Goal: Task Accomplishment & Management: Manage account settings

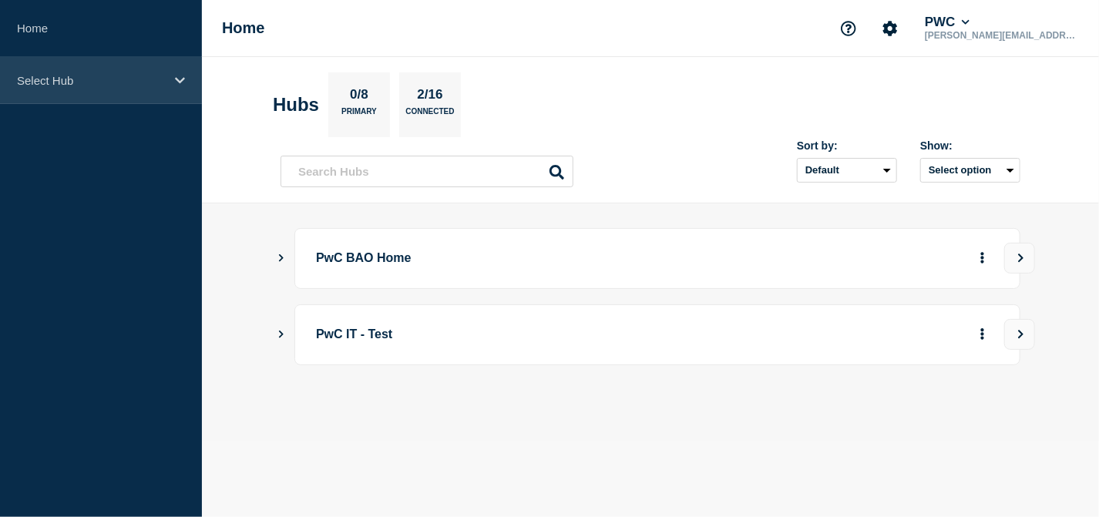
click at [111, 78] on p "Select Hub" at bounding box center [91, 80] width 148 height 13
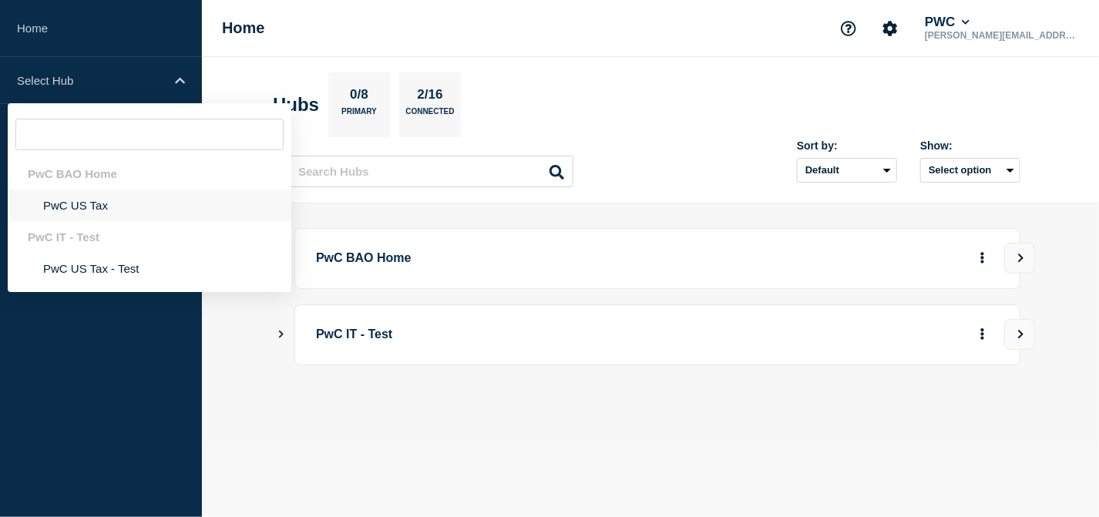
click at [91, 214] on li "PwC US Tax" at bounding box center [150, 206] width 284 height 32
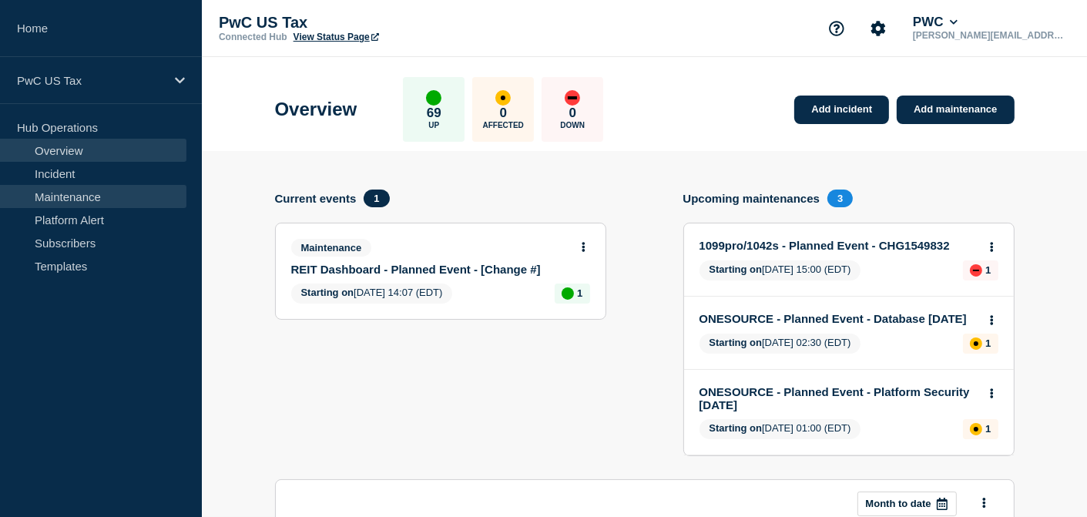
click at [58, 189] on link "Maintenance" at bounding box center [93, 196] width 186 height 23
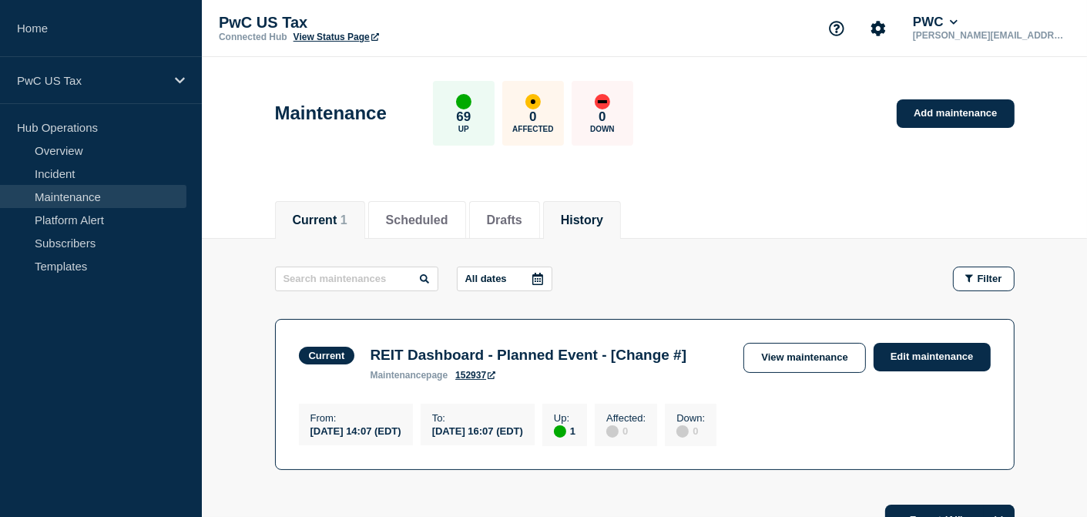
click at [587, 224] on button "History" at bounding box center [582, 220] width 42 height 14
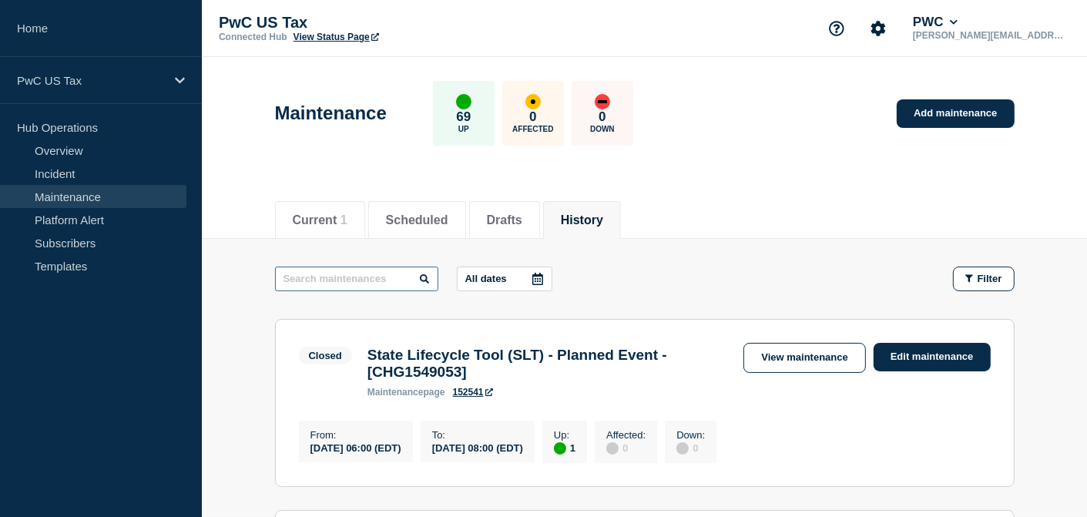
click at [346, 286] on input "text" at bounding box center [356, 279] width 163 height 25
type input "diligence"
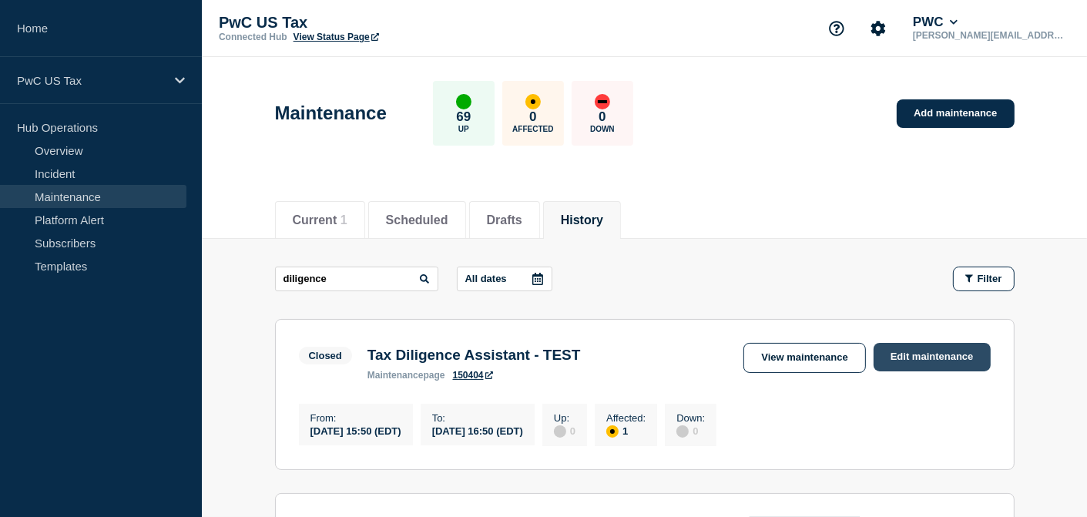
click at [940, 355] on link "Edit maintenance" at bounding box center [932, 357] width 117 height 29
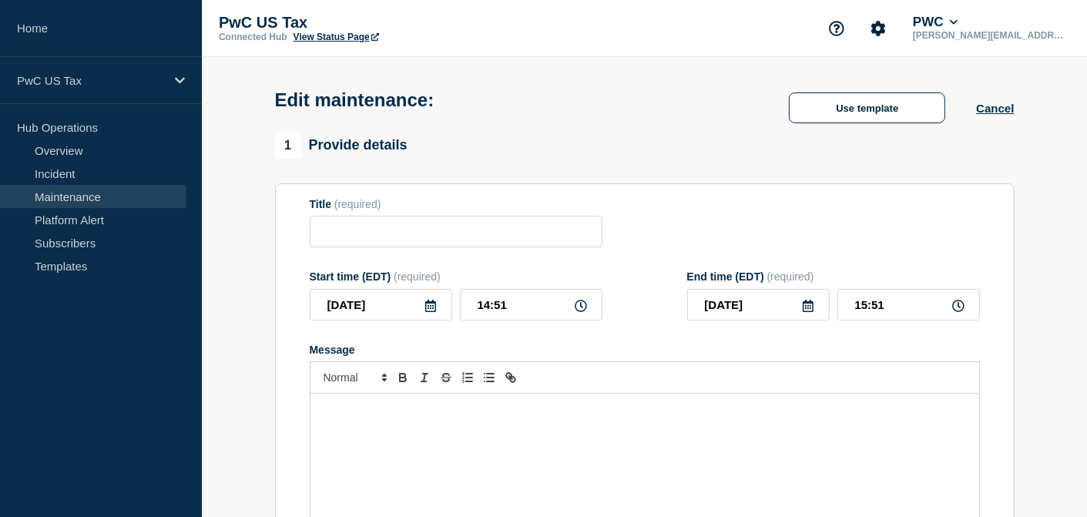
type input "Tax Diligence Assistant - TEST"
type input "[DATE]"
type input "15:50"
type input "[DATE]"
type input "16:50"
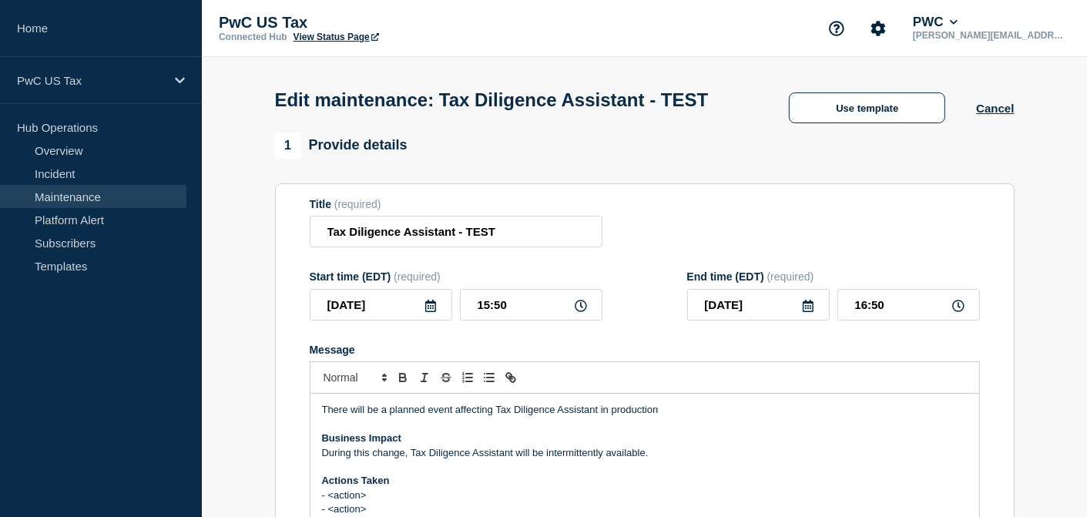
click at [426, 312] on icon at bounding box center [431, 306] width 12 height 12
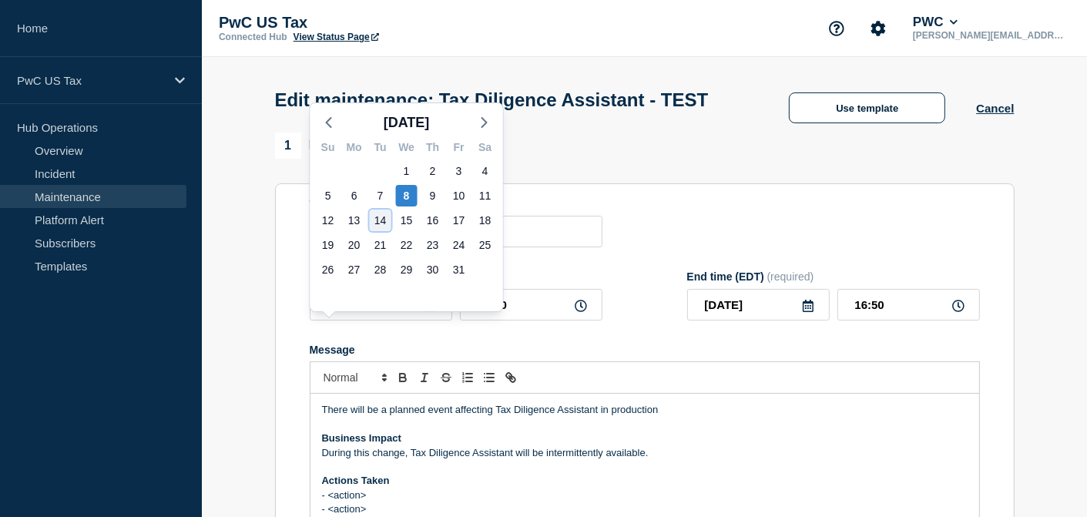
click at [385, 224] on div "14" at bounding box center [381, 221] width 22 height 22
type input "[DATE]"
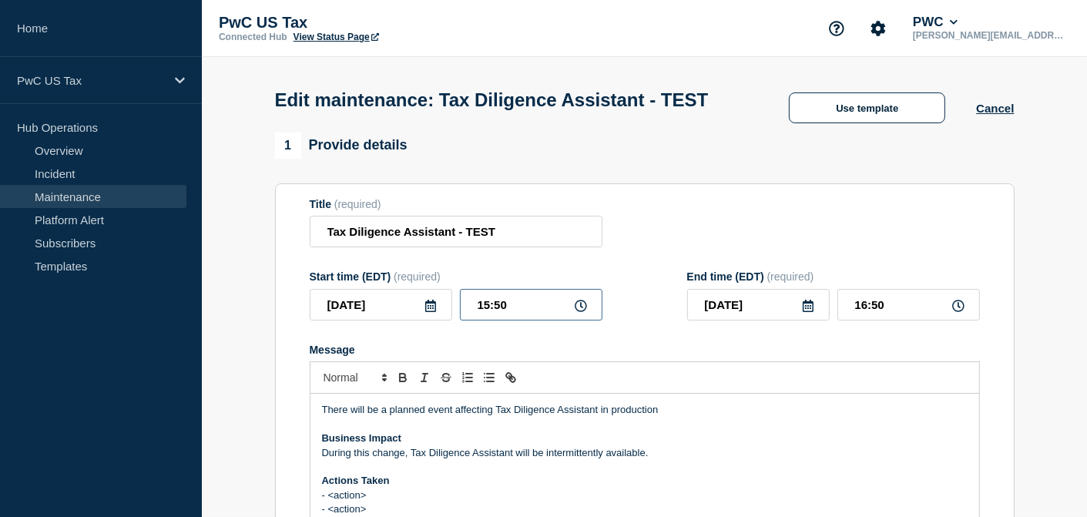
drag, startPoint x: 519, startPoint y: 335, endPoint x: 405, endPoint y: 324, distance: 114.6
click at [405, 321] on div "[DATE] 15:50" at bounding box center [456, 305] width 293 height 32
type input "__:__"
click at [576, 312] on icon at bounding box center [581, 306] width 12 height 12
click at [490, 321] on input "text" at bounding box center [531, 305] width 143 height 32
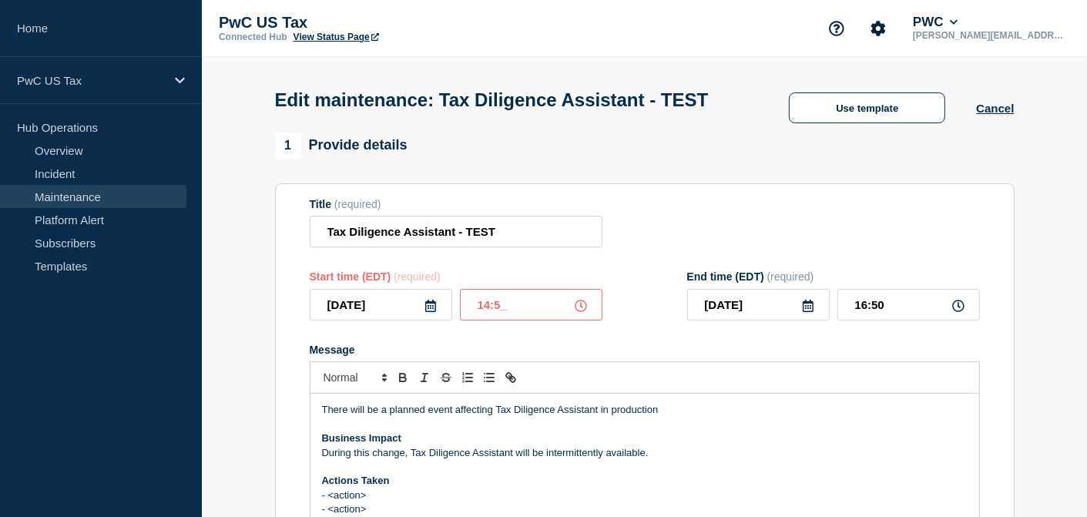
type input "14:52"
type input "15:52"
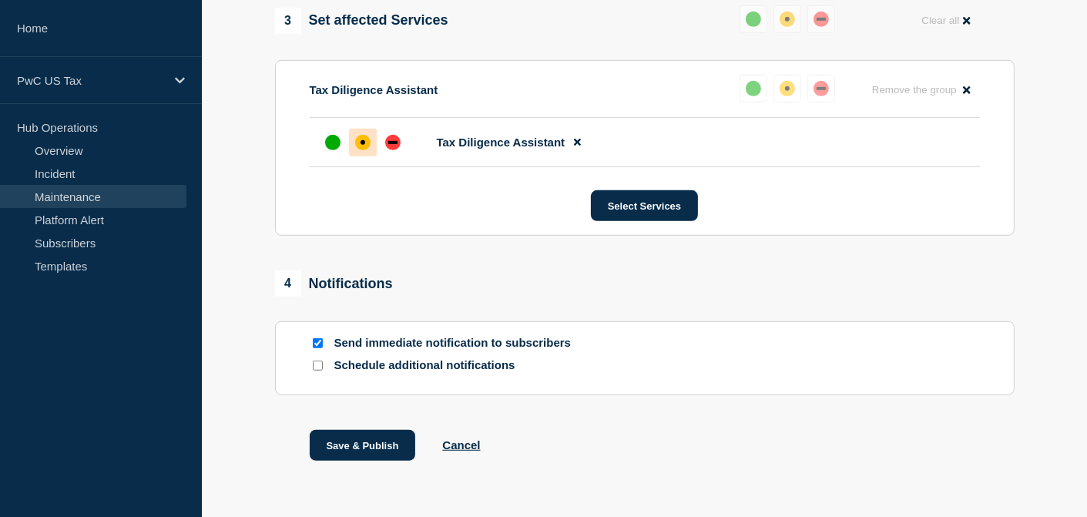
scroll to position [784, 0]
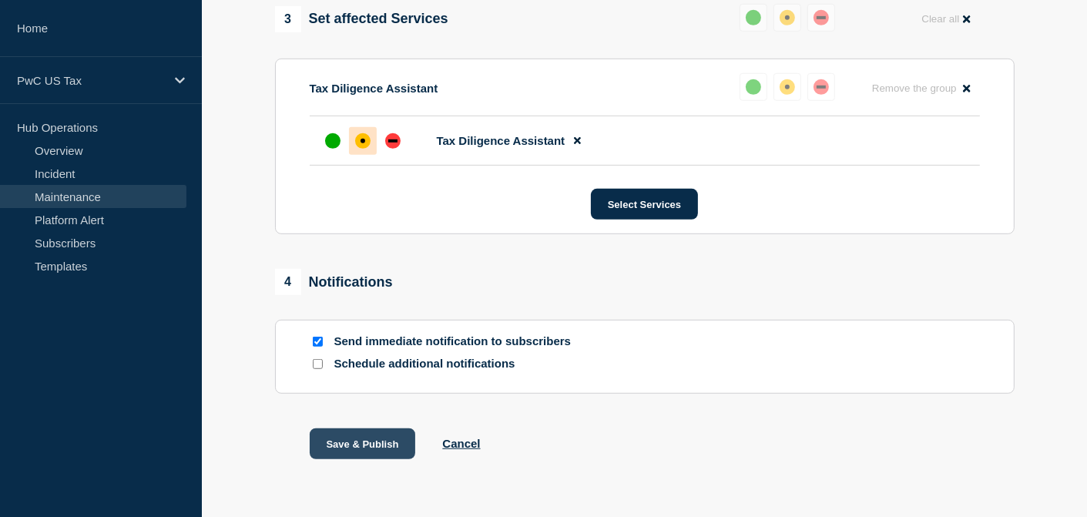
click at [398, 459] on button "Save & Publish" at bounding box center [363, 443] width 106 height 31
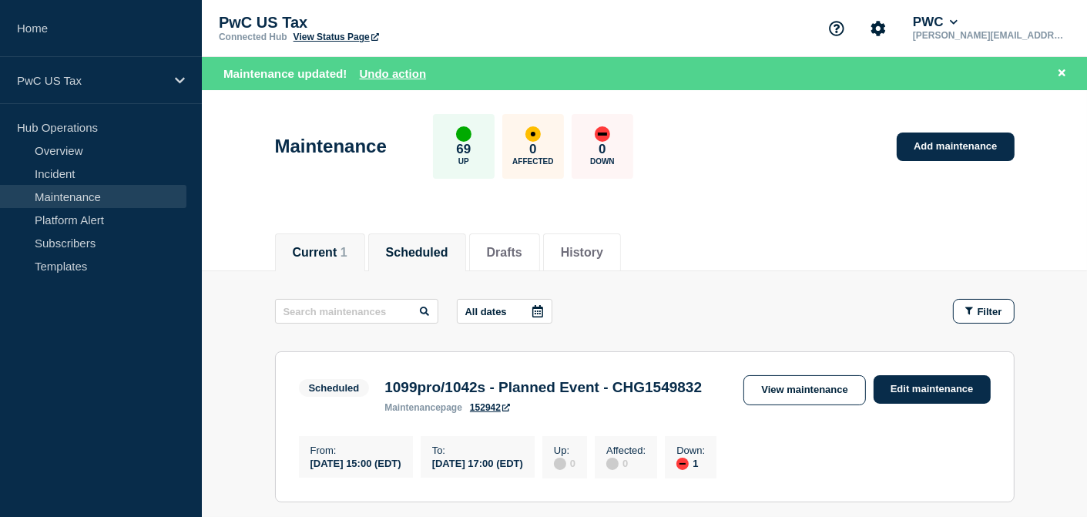
click at [325, 264] on li "Current 1" at bounding box center [320, 252] width 90 height 38
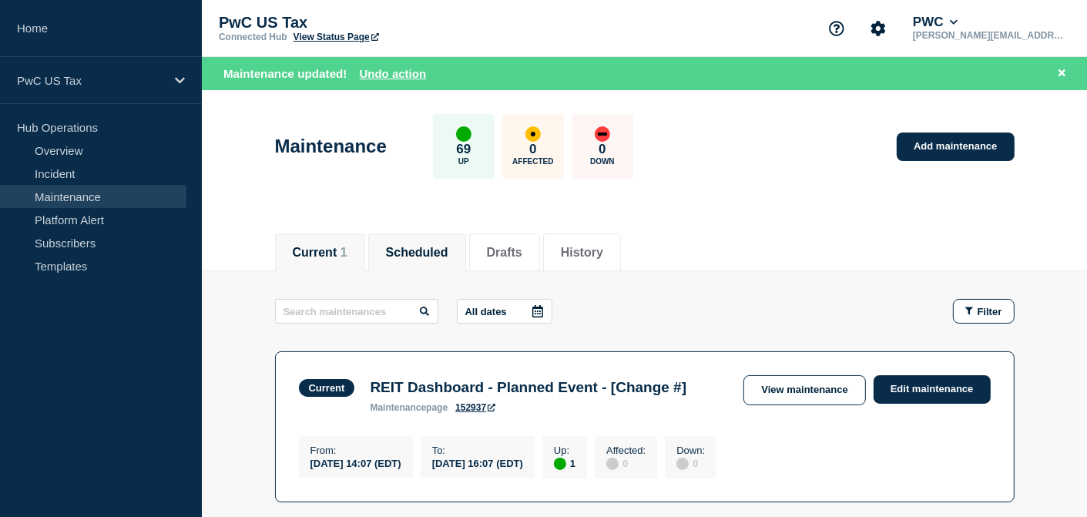
click at [408, 249] on button "Scheduled" at bounding box center [417, 253] width 62 height 14
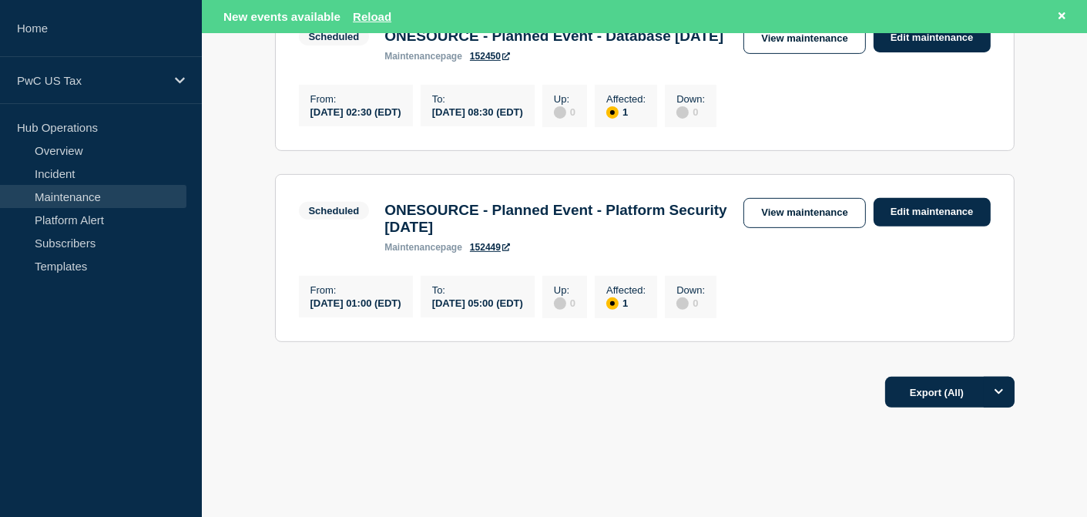
scroll to position [614, 0]
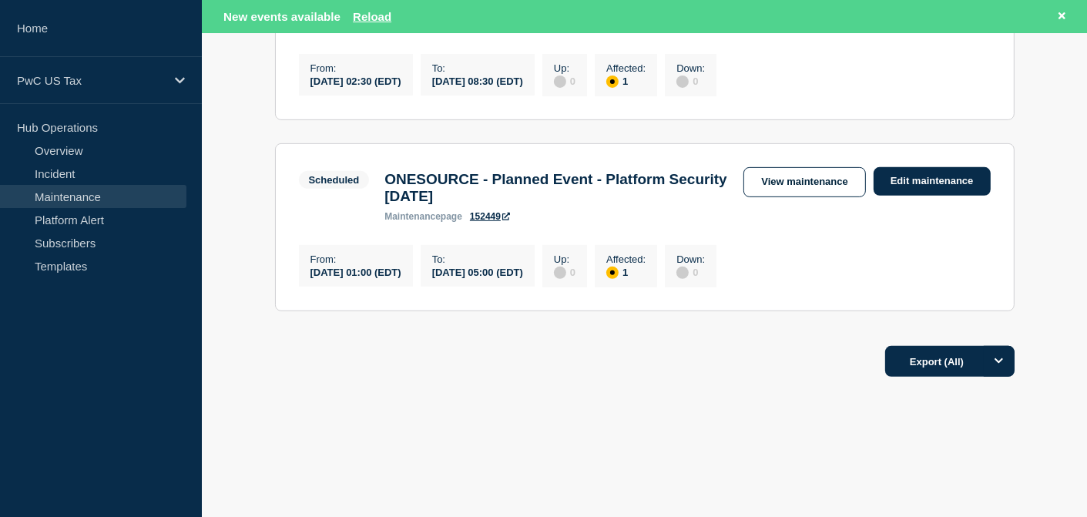
click at [362, 74] on div "[DATE] 02:30 (EDT)" at bounding box center [356, 80] width 91 height 13
click at [277, 170] on section "Scheduled ONESOURCE - Planned Event - Platform Security [DATE] maintenance page…" at bounding box center [645, 227] width 740 height 168
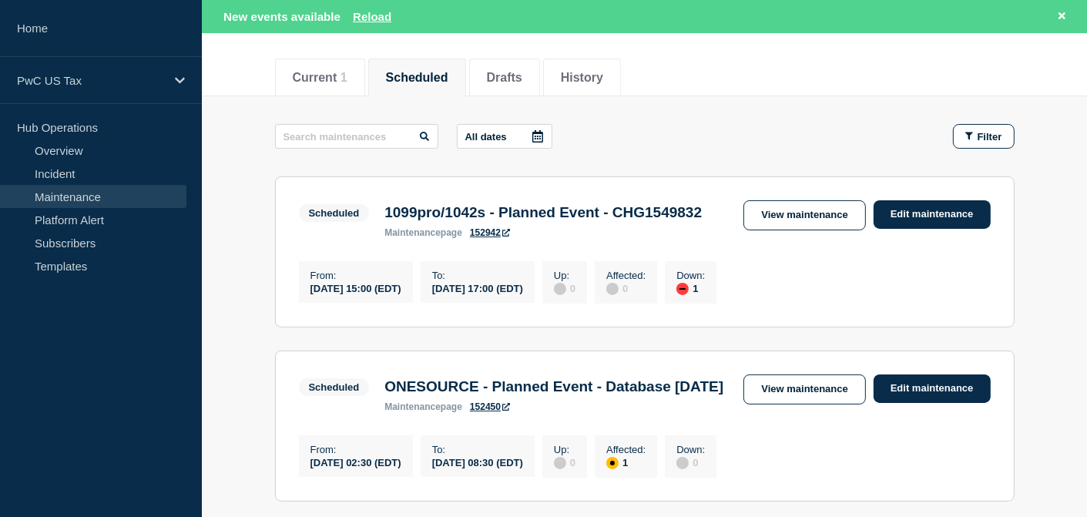
scroll to position [0, 0]
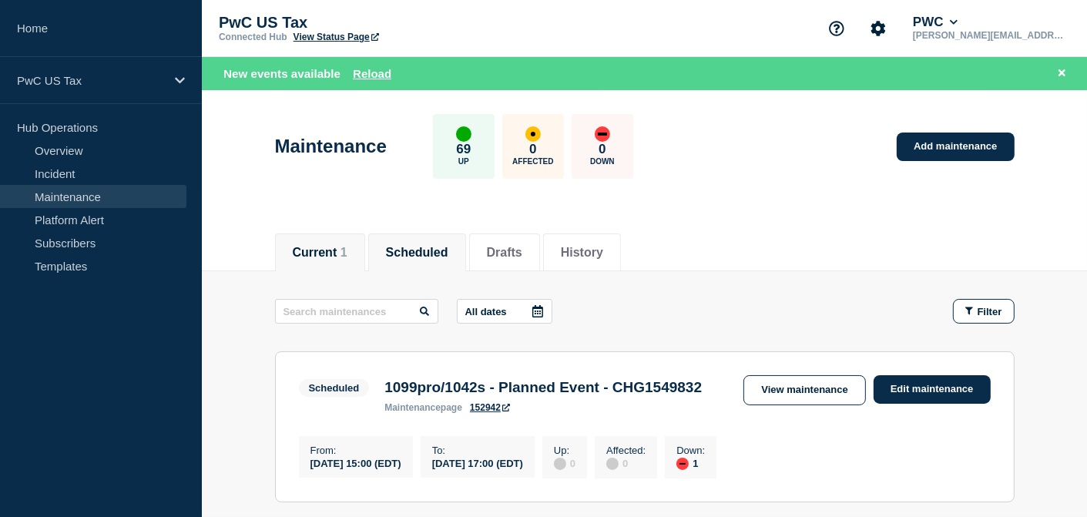
click at [321, 246] on button "Current 1" at bounding box center [320, 253] width 55 height 14
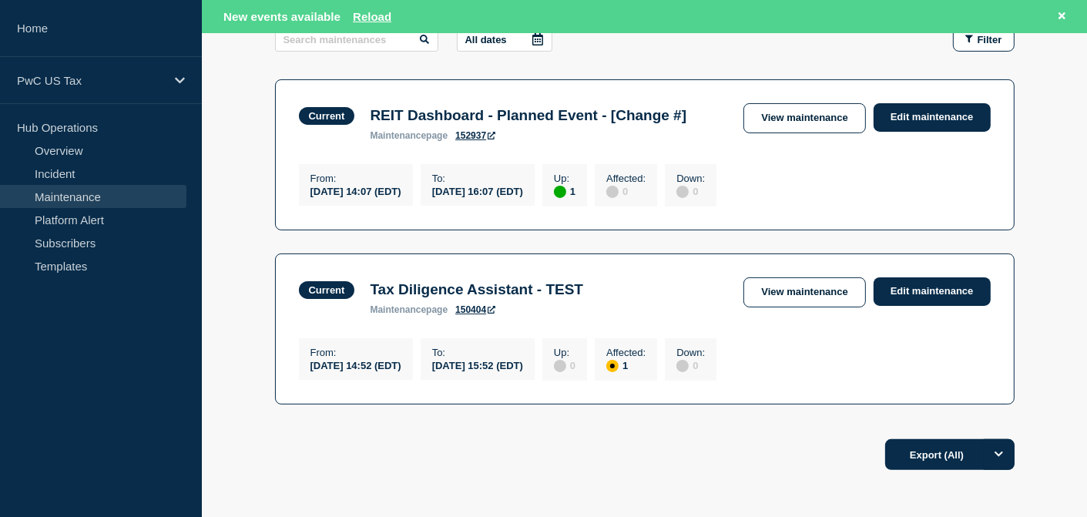
scroll to position [289, 0]
